Goal: Task Accomplishment & Management: Use online tool/utility

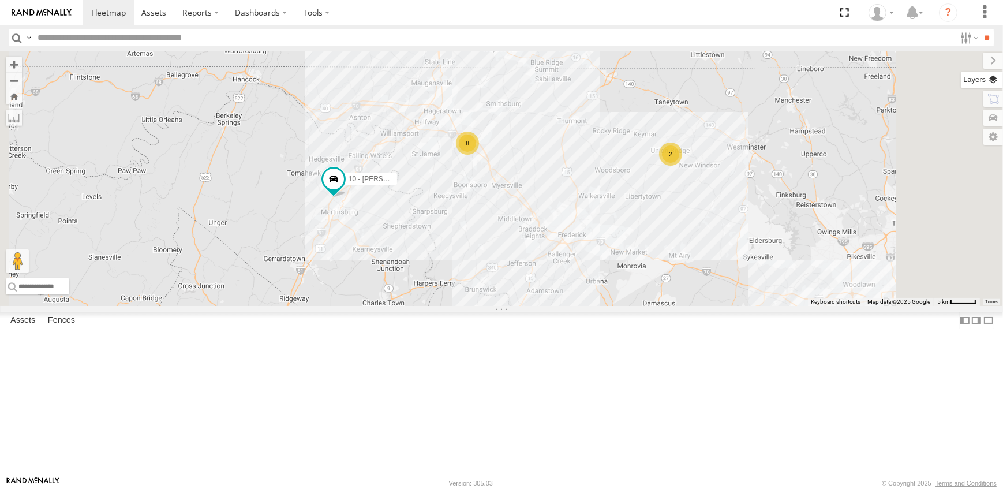
click at [996, 76] on label at bounding box center [982, 80] width 42 height 16
click at [0, 0] on span "Overlays" at bounding box center [0, 0] width 0 height 0
click at [0, 0] on span "Traffic" at bounding box center [0, 0] width 0 height 0
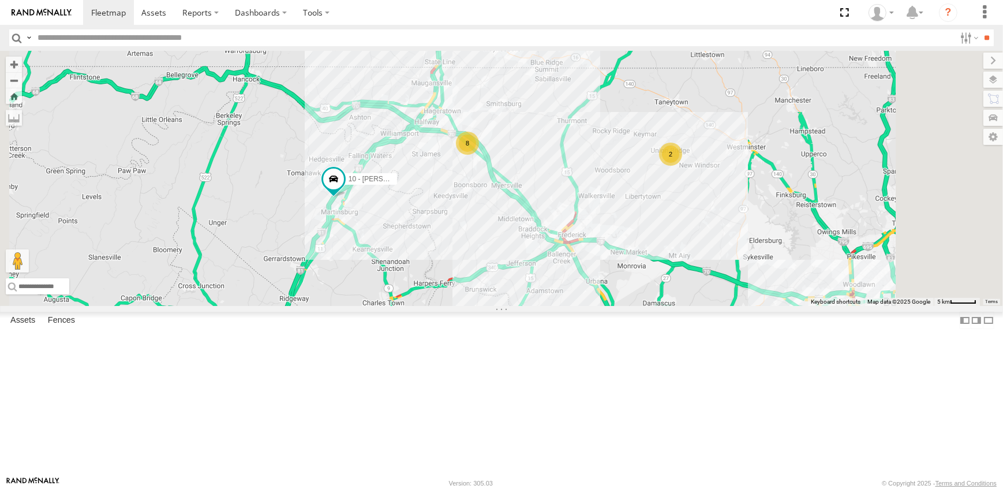
drag, startPoint x: 877, startPoint y: 115, endPoint x: 843, endPoint y: 58, distance: 66.8
click at [983, 58] on label at bounding box center [993, 61] width 20 height 16
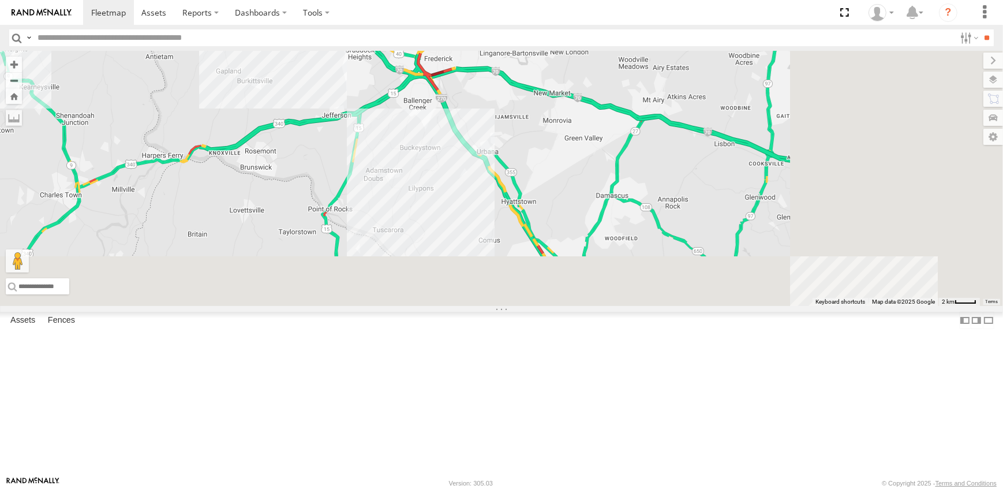
drag, startPoint x: 726, startPoint y: 379, endPoint x: 461, endPoint y: 162, distance: 342.9
click at [461, 162] on div "10 - [PERSON_NAME] 8" at bounding box center [501, 178] width 1003 height 255
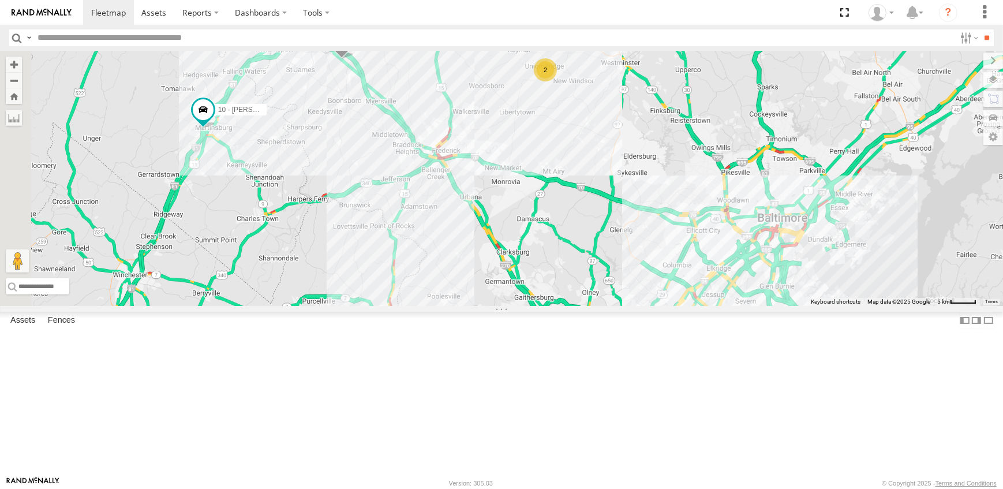
drag, startPoint x: 542, startPoint y: 219, endPoint x: 634, endPoint y: 327, distance: 141.6
click at [634, 306] on div "10 - [PERSON_NAME] 19 - [PERSON_NAME] 2" at bounding box center [501, 178] width 1003 height 255
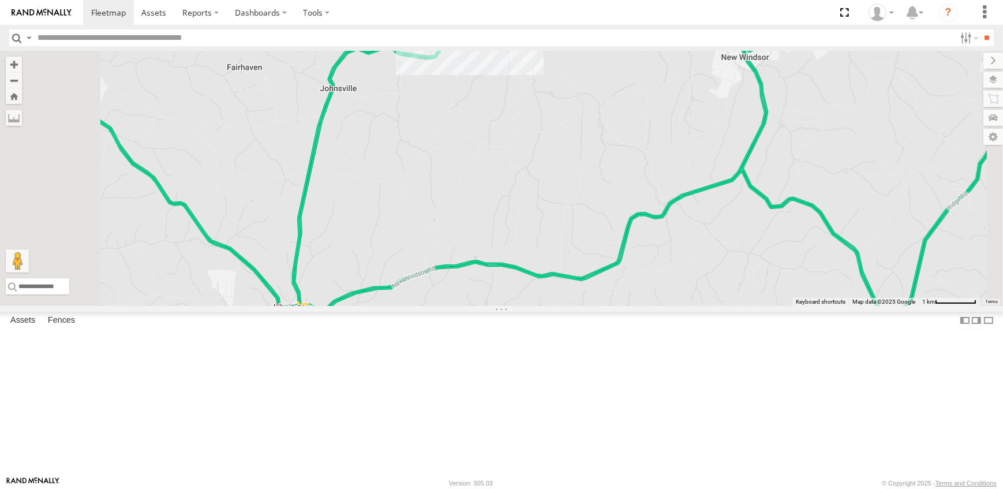
drag, startPoint x: 651, startPoint y: 92, endPoint x: 671, endPoint y: 261, distance: 170.2
click at [671, 261] on div "10 - [PERSON_NAME]" at bounding box center [501, 178] width 1003 height 255
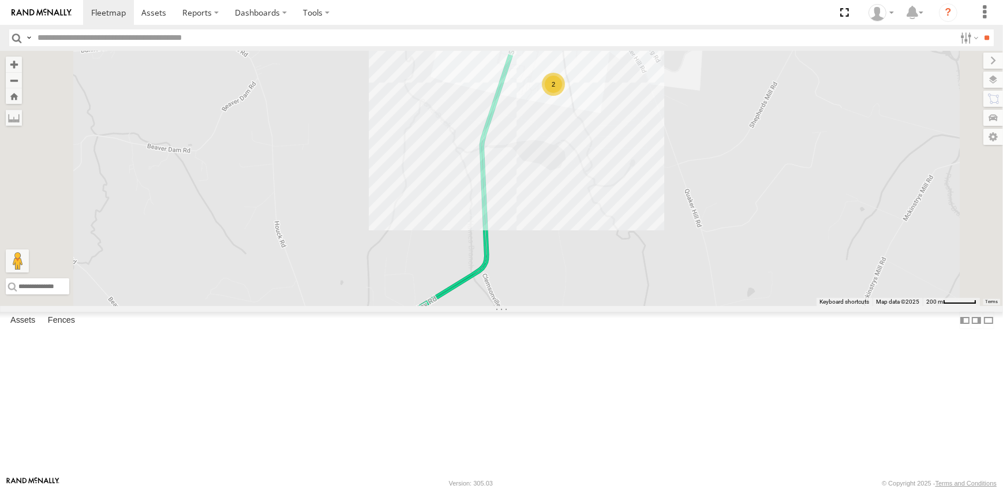
click at [565, 96] on div "2" at bounding box center [553, 84] width 23 height 23
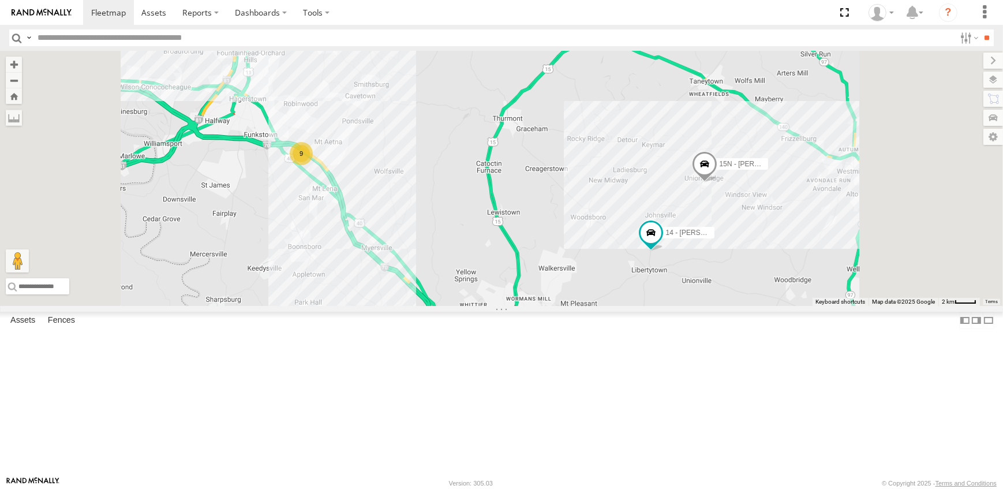
click at [0, 0] on link at bounding box center [0, 0] width 0 height 0
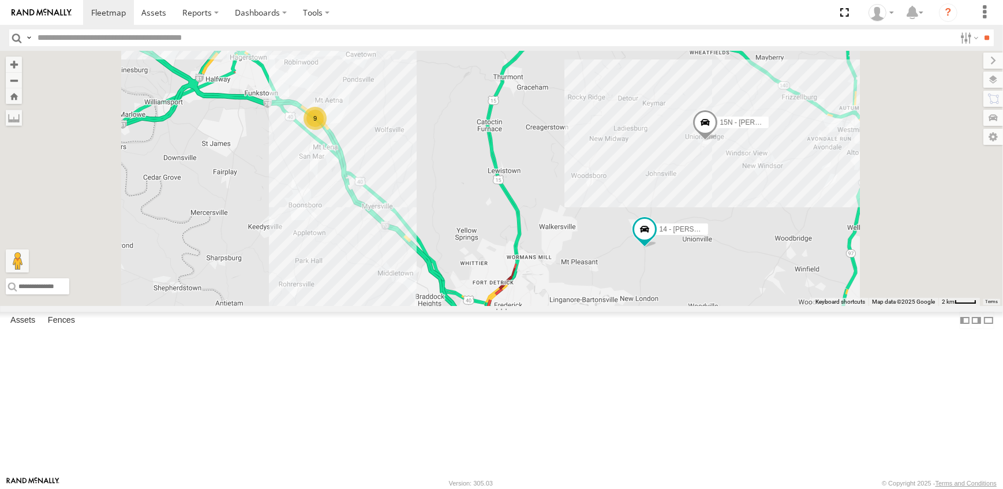
drag, startPoint x: 441, startPoint y: 259, endPoint x: 473, endPoint y: 286, distance: 40.9
click at [473, 286] on div "9 14 - [PERSON_NAME] 15N - [PERSON_NAME]" at bounding box center [501, 178] width 1003 height 255
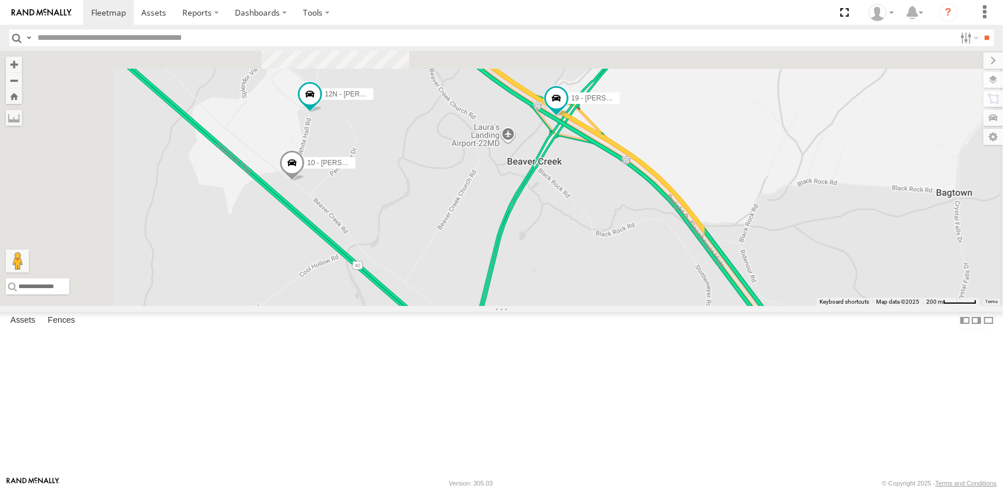
drag, startPoint x: 451, startPoint y: 168, endPoint x: 513, endPoint y: 402, distance: 242.3
click at [513, 306] on div "14 - [PERSON_NAME] 15N - [PERSON_NAME] 19 - [PERSON_NAME] 12N - [PERSON_NAME] 1…" at bounding box center [501, 178] width 1003 height 255
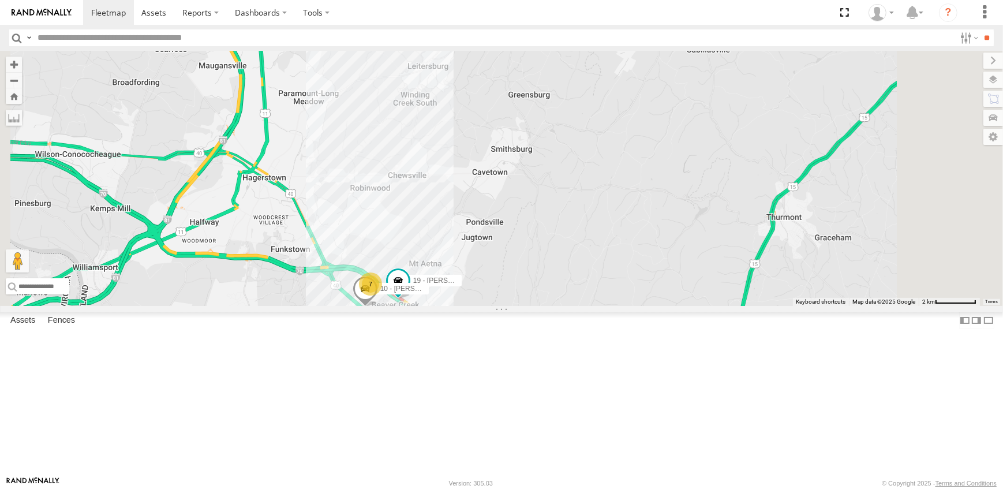
drag, startPoint x: 606, startPoint y: 441, endPoint x: 588, endPoint y: 326, distance: 116.8
click at [594, 306] on div "14 - [PERSON_NAME] 15N - [PERSON_NAME] 19 - [PERSON_NAME] 7 10 - [PERSON_NAME]" at bounding box center [501, 178] width 1003 height 255
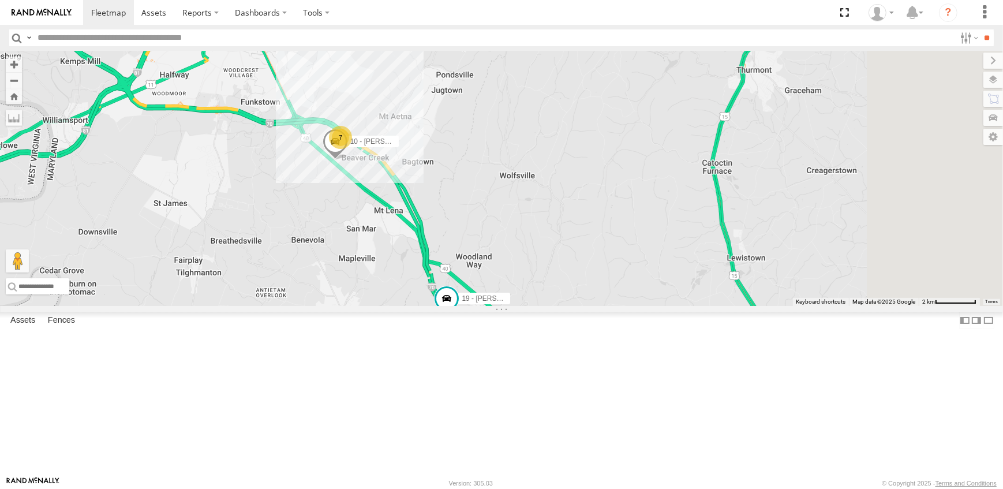
click at [0, 0] on link at bounding box center [0, 0] width 0 height 0
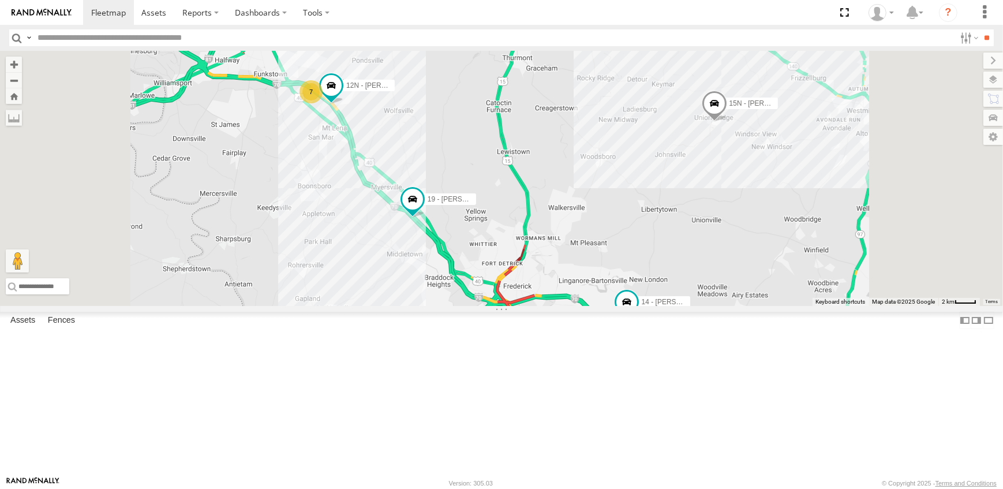
click at [0, 0] on link at bounding box center [0, 0] width 0 height 0
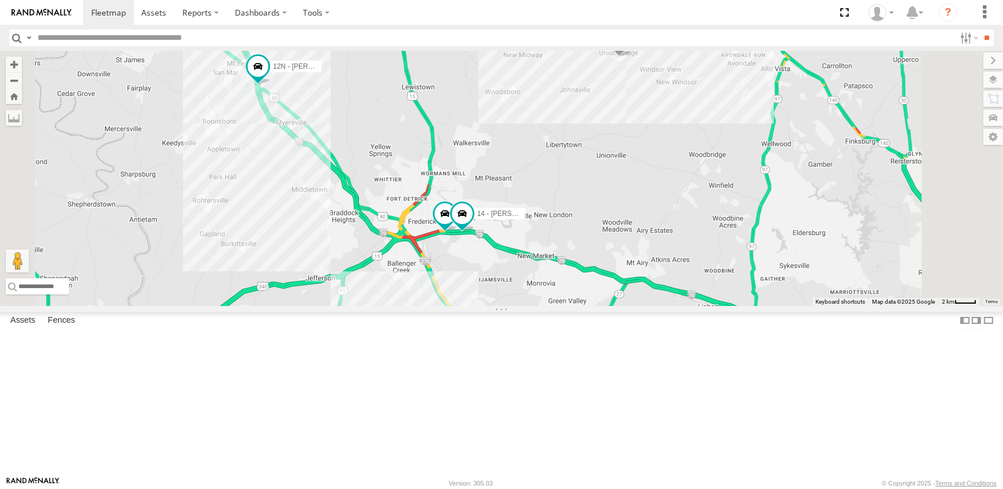
drag, startPoint x: 736, startPoint y: 431, endPoint x: 651, endPoint y: 380, distance: 99.4
click at [651, 306] on div "19 - [PERSON_NAME] 7 14 - [GEOGRAPHIC_DATA] 12N - [PERSON_NAME] 15N - [PERSON_N…" at bounding box center [501, 178] width 1003 height 255
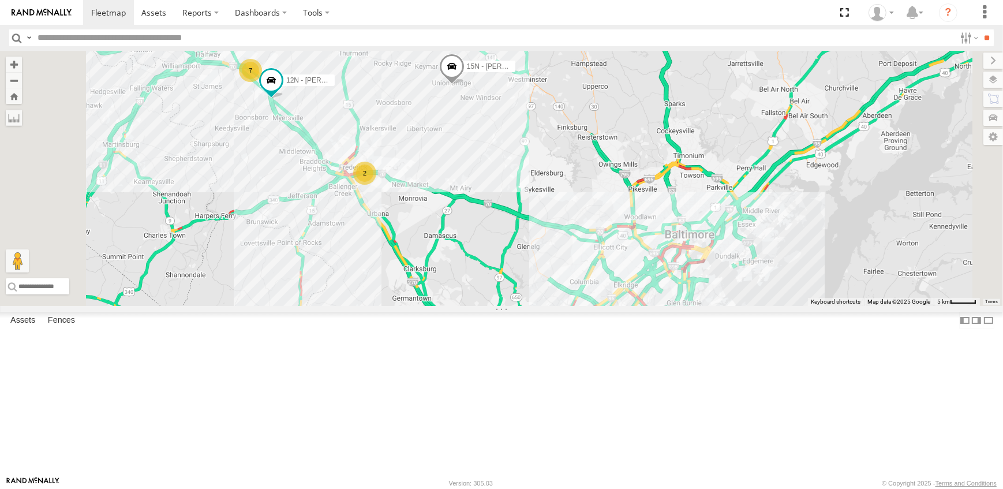
drag, startPoint x: 632, startPoint y: 294, endPoint x: 635, endPoint y: 372, distance: 78.5
click at [635, 306] on div "12N - [PERSON_NAME] 15N - [PERSON_NAME] 2 7" at bounding box center [501, 178] width 1003 height 255
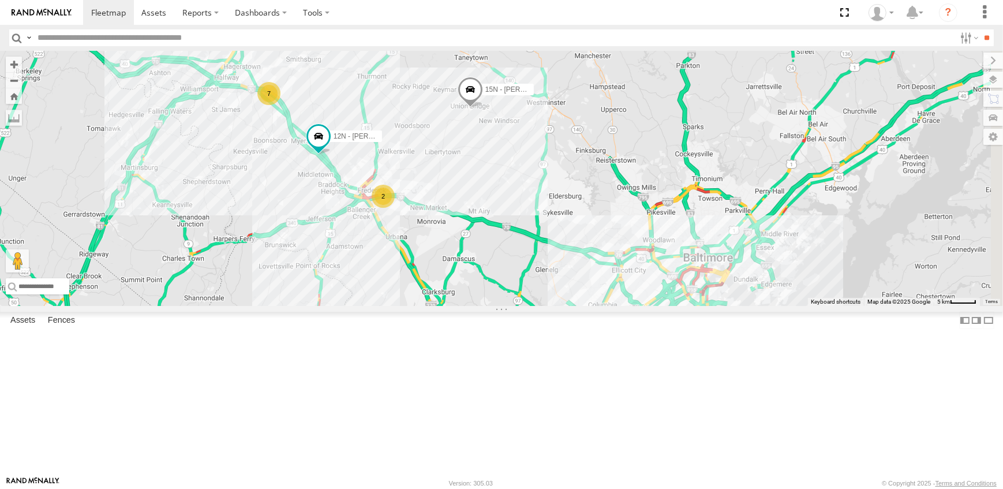
drag, startPoint x: 550, startPoint y: 242, endPoint x: 571, endPoint y: 265, distance: 31.4
click at [571, 265] on div "12N - [PERSON_NAME] 15N - [PERSON_NAME] 2 7" at bounding box center [501, 178] width 1003 height 255
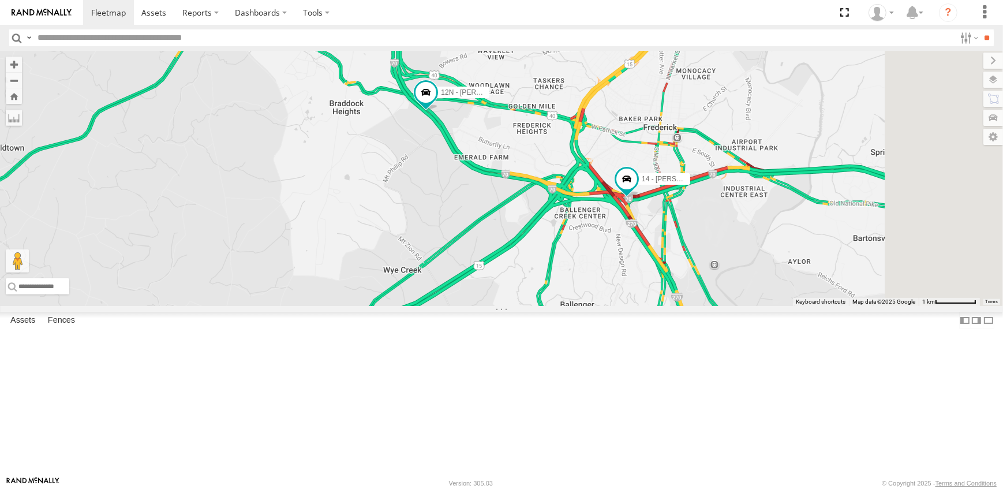
drag, startPoint x: 577, startPoint y: 444, endPoint x: 594, endPoint y: 233, distance: 212.0
click at [594, 235] on div "12N - [PERSON_NAME] 15N - [PERSON_NAME] 14 - [PERSON_NAME]" at bounding box center [501, 178] width 1003 height 255
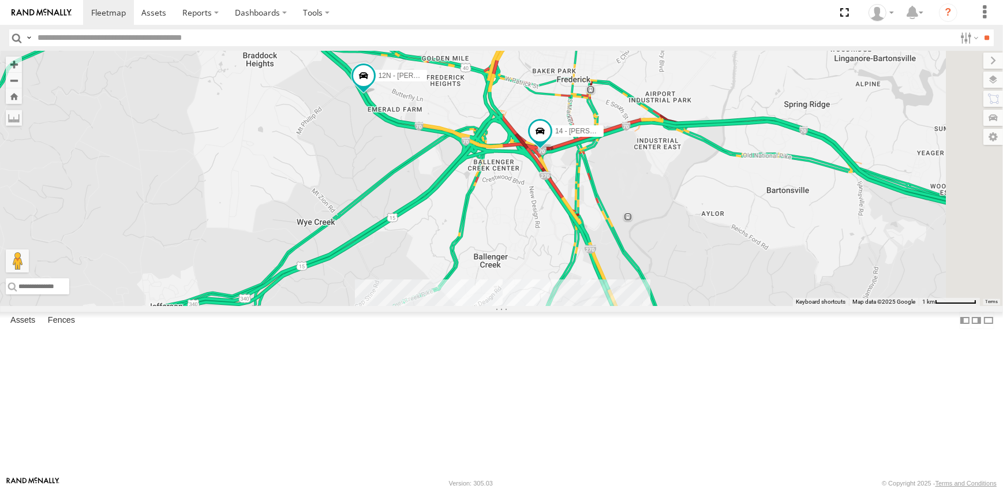
drag, startPoint x: 821, startPoint y: 308, endPoint x: 715, endPoint y: 304, distance: 105.7
click at [729, 304] on div "12N - [PERSON_NAME] 15N - [PERSON_NAME] 14 - [PERSON_NAME]" at bounding box center [501, 178] width 1003 height 255
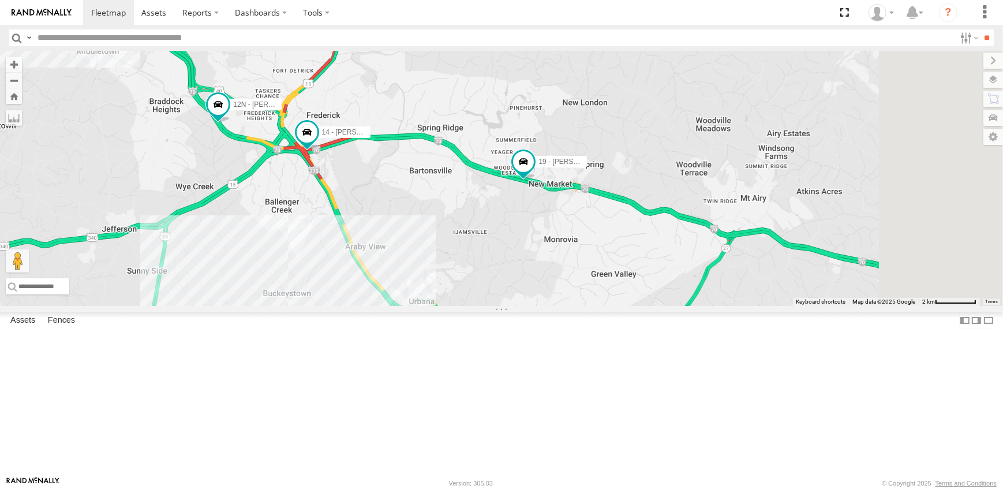
drag, startPoint x: 904, startPoint y: 305, endPoint x: 612, endPoint y: 292, distance: 292.9
click at [612, 292] on div "12N - [PERSON_NAME] 15N - [PERSON_NAME] 14 - [PERSON_NAME] 19 - [PERSON_NAME]" at bounding box center [501, 178] width 1003 height 255
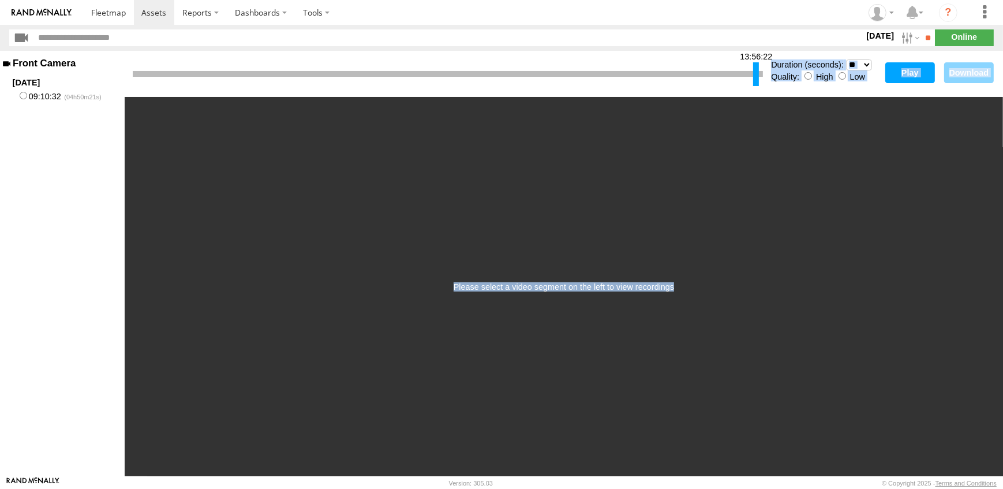
drag, startPoint x: 135, startPoint y: 77, endPoint x: 755, endPoint y: 104, distance: 621.0
click at [755, 104] on div "13:56:22 Duration (seconds): * ** ** ** ** ** ** *** *** *** *** Quality: High …" at bounding box center [564, 263] width 878 height 425
drag, startPoint x: 755, startPoint y: 104, endPoint x: 867, endPoint y: 65, distance: 118.8
click at [867, 65] on select "* ** ** ** ** ** ** *** *** *** ***" at bounding box center [859, 64] width 26 height 11
click at [846, 59] on select "* ** ** ** ** ** ** *** *** *** ***" at bounding box center [859, 64] width 26 height 11
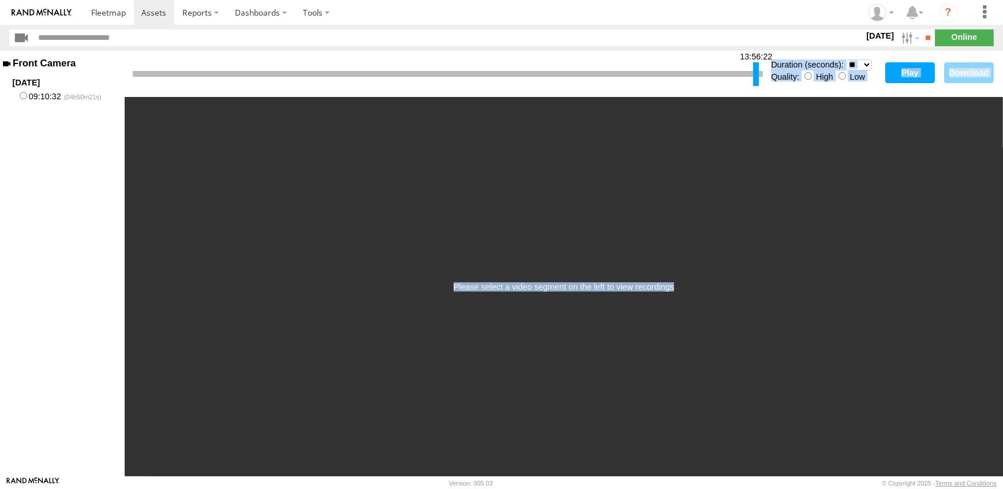
click at [914, 70] on button "Play" at bounding box center [910, 72] width 50 height 21
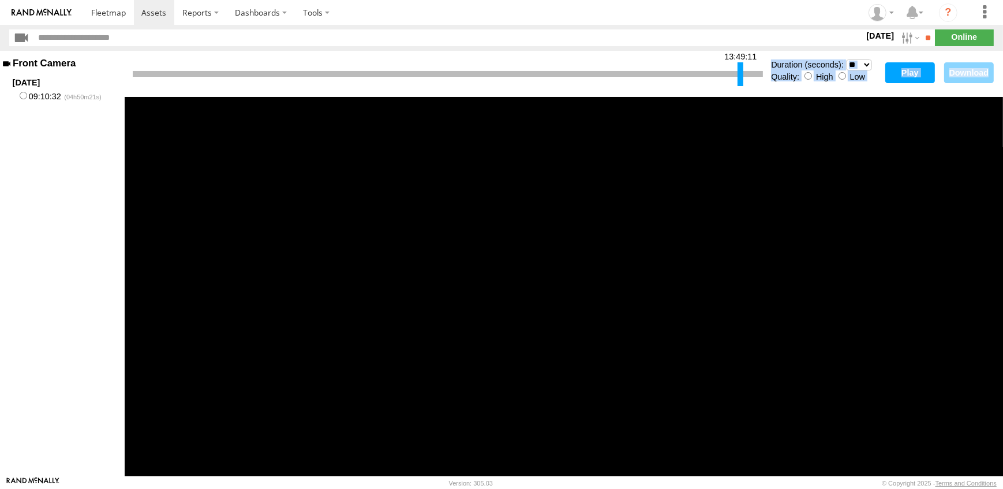
click at [739, 74] on div at bounding box center [741, 74] width 6 height 24
click at [904, 73] on button "Play" at bounding box center [910, 72] width 50 height 21
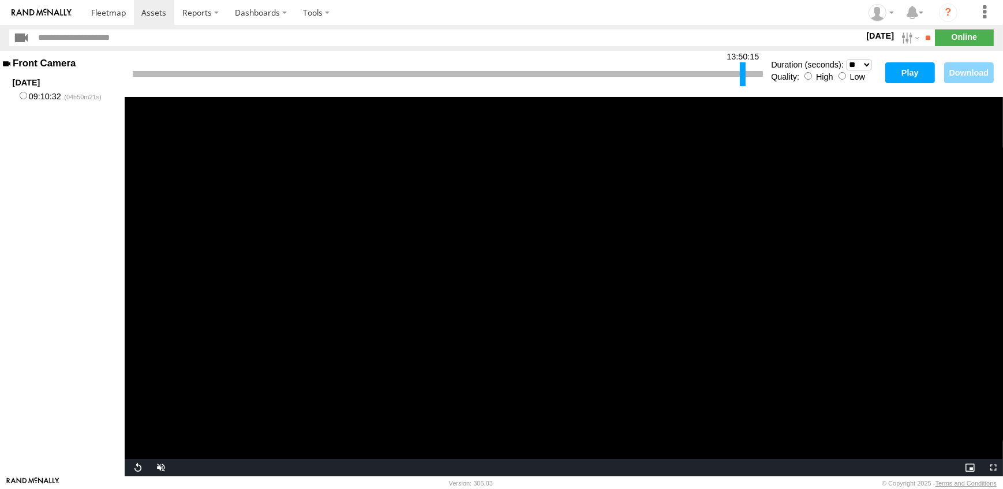
click at [742, 77] on div at bounding box center [743, 74] width 6 height 24
click at [866, 65] on select "* ** ** ** ** ** ** *** *** *** ***" at bounding box center [859, 64] width 26 height 11
select select "**"
click at [846, 59] on select "* ** ** ** ** ** ** *** *** *** ***" at bounding box center [859, 64] width 26 height 11
click at [901, 72] on button "Play" at bounding box center [910, 72] width 50 height 21
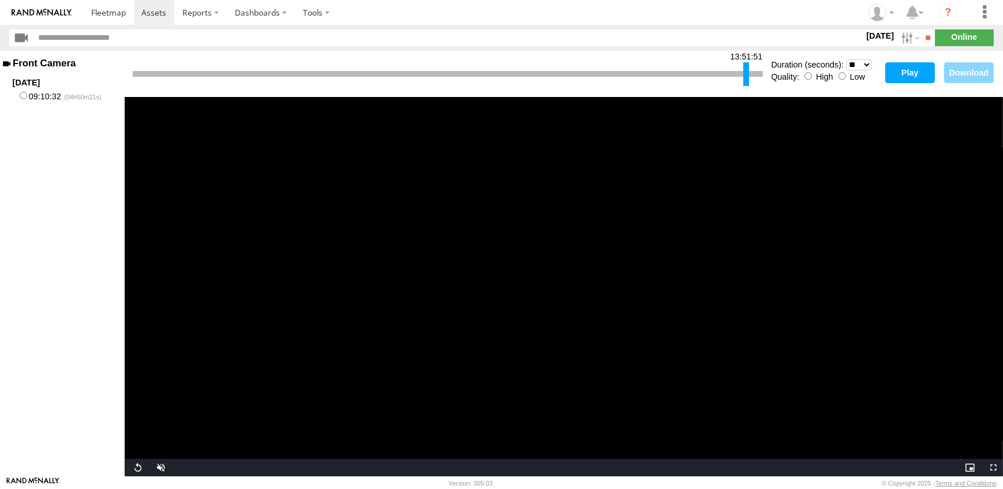
click at [747, 74] on div at bounding box center [746, 74] width 6 height 24
click at [745, 76] on div at bounding box center [746, 74] width 6 height 24
click at [903, 75] on button "Play" at bounding box center [910, 72] width 50 height 21
click at [750, 74] on div at bounding box center [748, 74] width 6 height 24
click at [909, 72] on button "Play" at bounding box center [910, 72] width 50 height 21
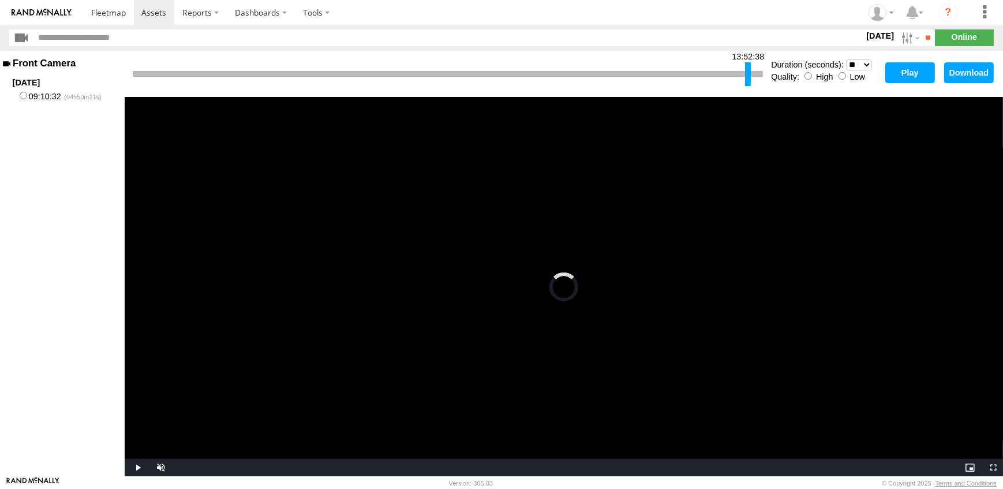
click at [627, 325] on video "Video Player" at bounding box center [564, 286] width 878 height 379
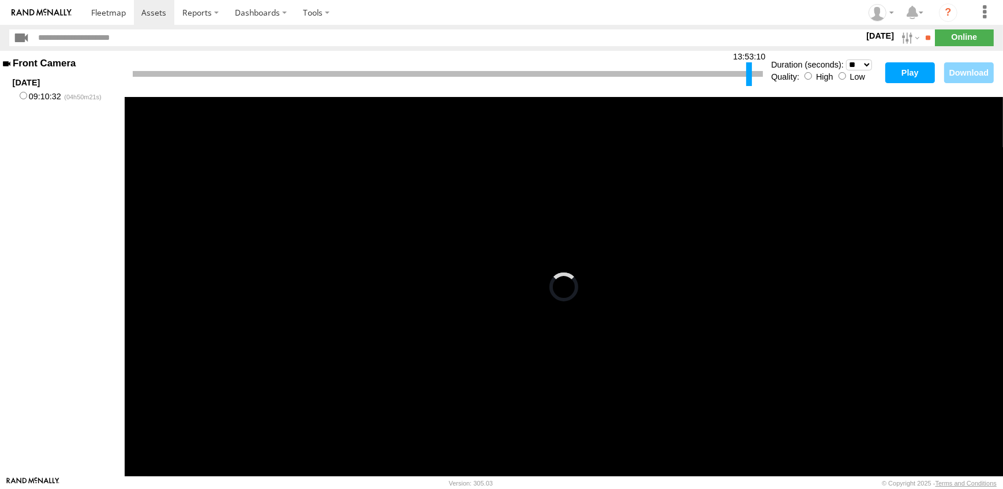
click at [748, 72] on div at bounding box center [749, 74] width 6 height 24
click at [915, 70] on button "Play" at bounding box center [910, 72] width 50 height 21
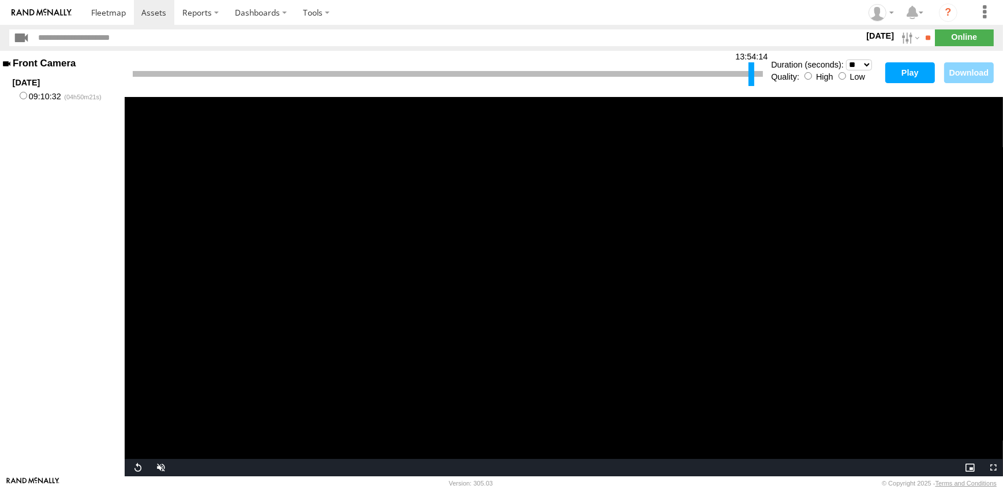
click at [750, 80] on div at bounding box center [751, 74] width 6 height 24
click at [905, 73] on button "Play" at bounding box center [910, 72] width 50 height 21
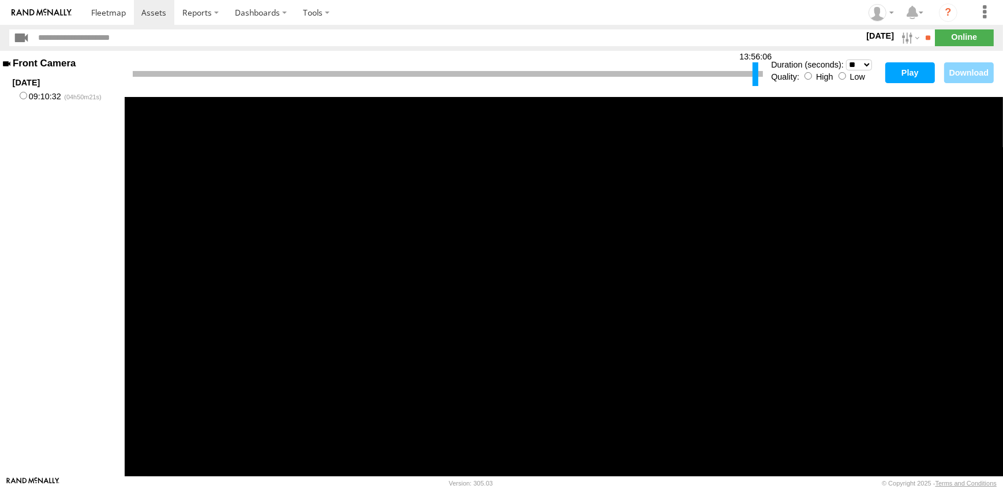
click at [755, 76] on div at bounding box center [756, 74] width 6 height 24
click at [902, 73] on button "Play" at bounding box center [910, 72] width 50 height 21
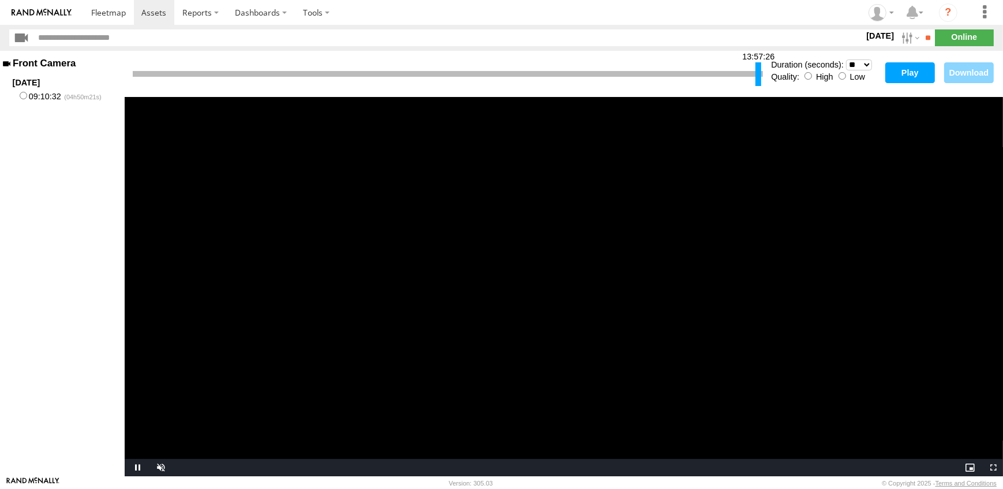
click at [759, 80] on div at bounding box center [758, 74] width 6 height 24
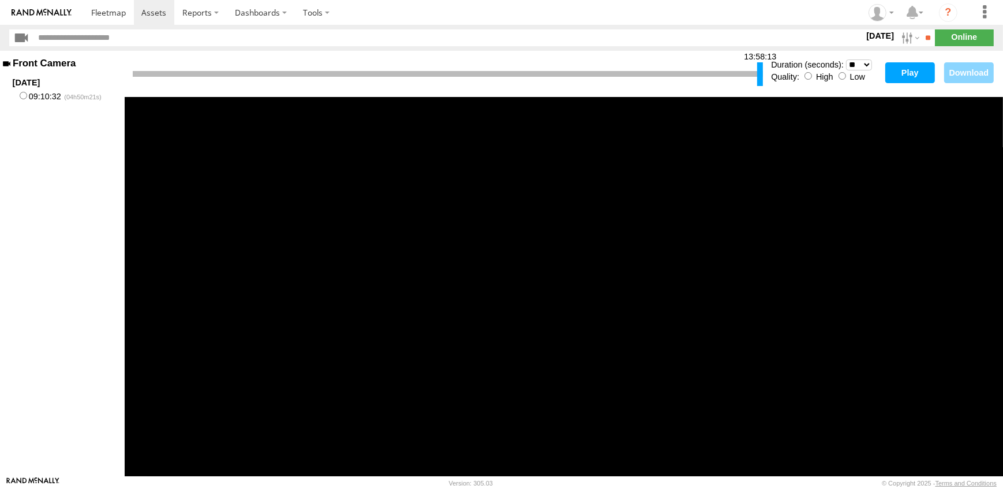
click at [760, 80] on div at bounding box center [760, 74] width 6 height 24
click at [766, 75] on div "13:58:13 Duration (seconds): * ** ** ** ** ** ** *** *** *** *** Quality: High …" at bounding box center [564, 74] width 878 height 46
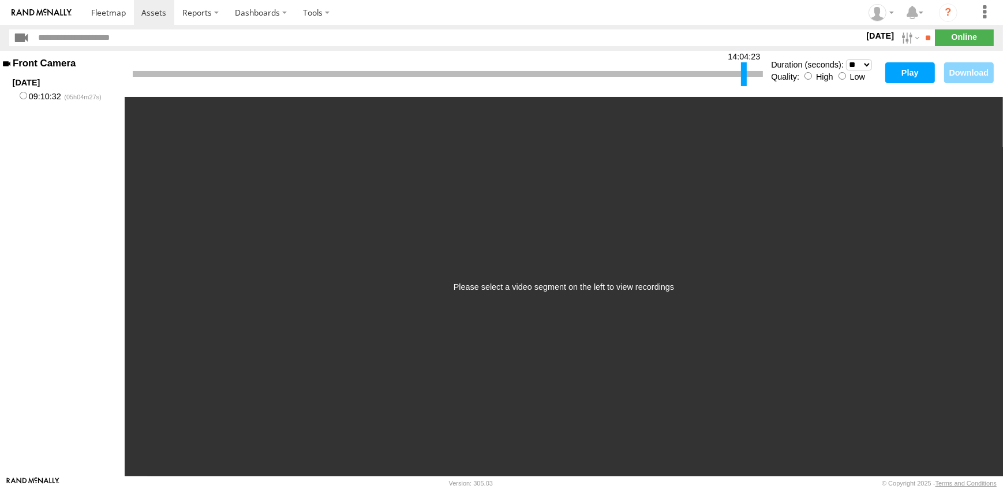
drag, startPoint x: 134, startPoint y: 79, endPoint x: 743, endPoint y: 68, distance: 608.3
click at [743, 68] on div at bounding box center [744, 74] width 6 height 24
click at [868, 63] on select "* ** ** ** ** ** ** *** *** *** ***" at bounding box center [859, 64] width 26 height 11
select select "***"
click at [846, 59] on select "* ** ** ** ** ** ** *** *** *** ***" at bounding box center [859, 64] width 26 height 11
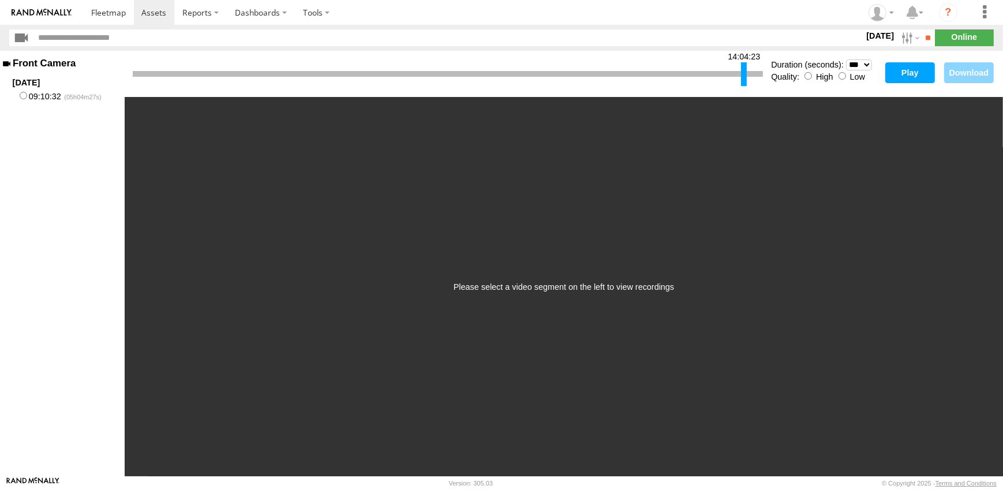
click at [907, 74] on button "Play" at bounding box center [910, 72] width 50 height 21
